Goal: Information Seeking & Learning: Learn about a topic

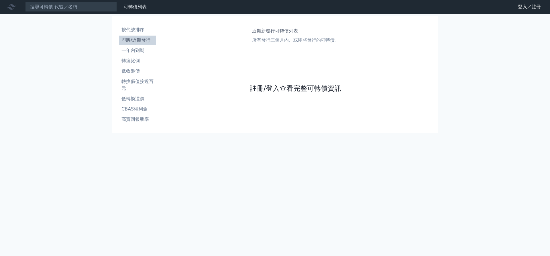
click at [250, 93] on link "註冊/登入查看完整可轉債資訊" at bounding box center [296, 88] width 92 height 9
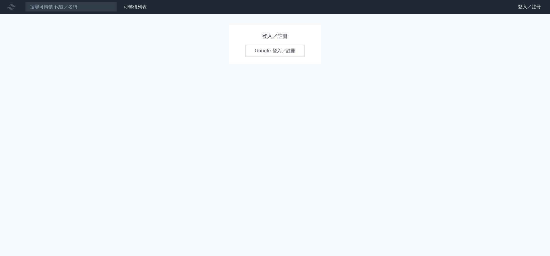
click at [270, 48] on link "Google 登入／註冊" at bounding box center [275, 51] width 60 height 12
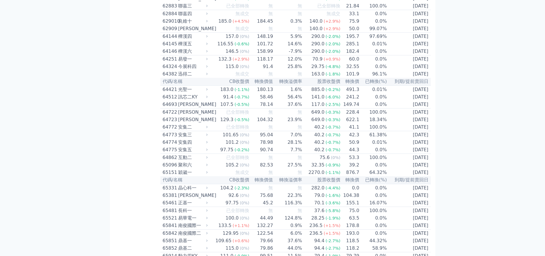
scroll to position [2328, 0]
click at [178, 147] on div "安集五" at bounding box center [192, 150] width 28 height 7
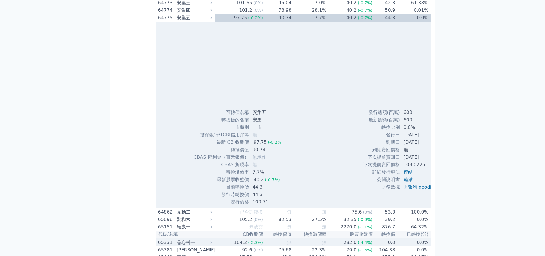
scroll to position [2472, 0]
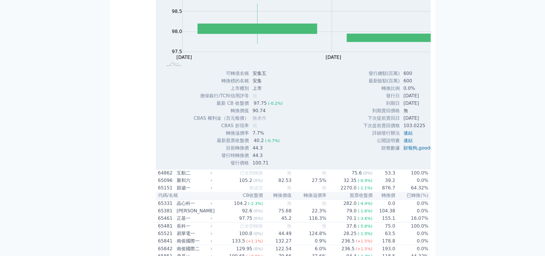
scroll to position [2414, 0]
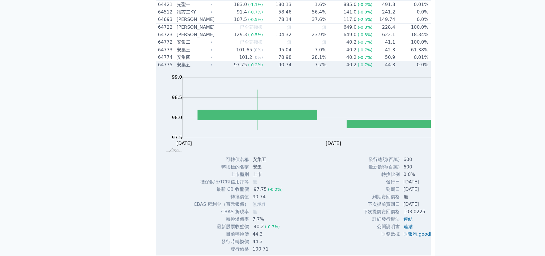
click at [158, 61] on div "64775" at bounding box center [166, 64] width 17 height 7
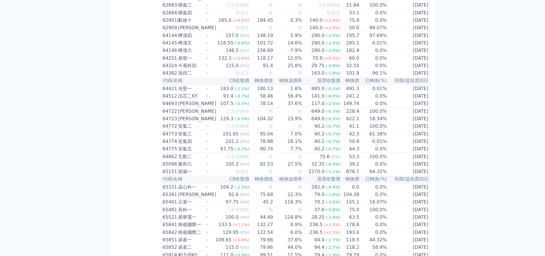
scroll to position [2328, 0]
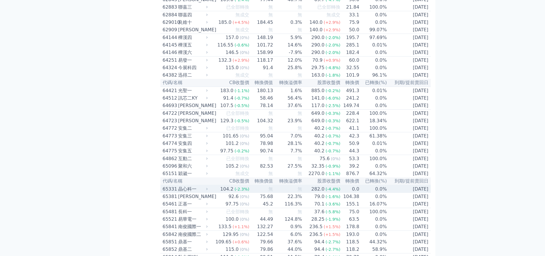
click at [178, 185] on div "晶心科一" at bounding box center [192, 188] width 28 height 7
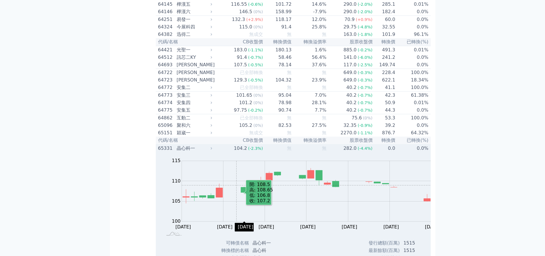
scroll to position [2386, 0]
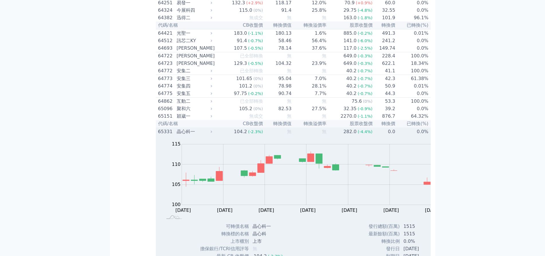
click at [177, 128] on div "晶心科一" at bounding box center [194, 131] width 34 height 7
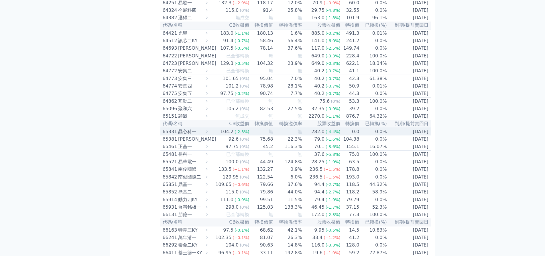
click at [178, 128] on div "晶心科一" at bounding box center [192, 131] width 28 height 7
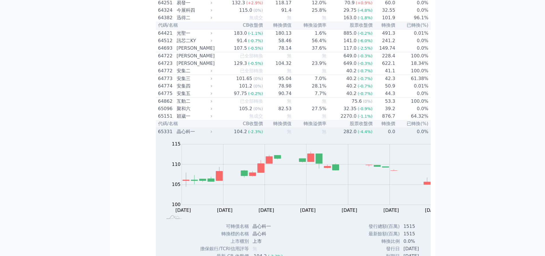
click at [158, 128] on div "65331" at bounding box center [166, 131] width 17 height 7
